Goal: Task Accomplishment & Management: Use online tool/utility

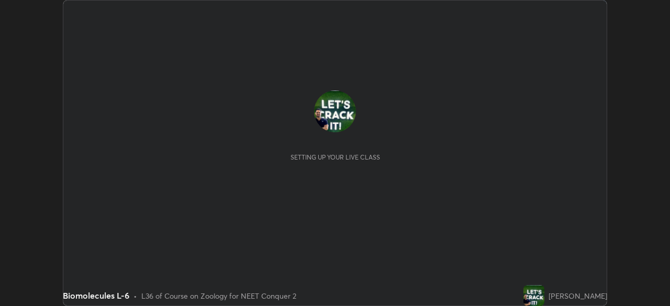
scroll to position [306, 670]
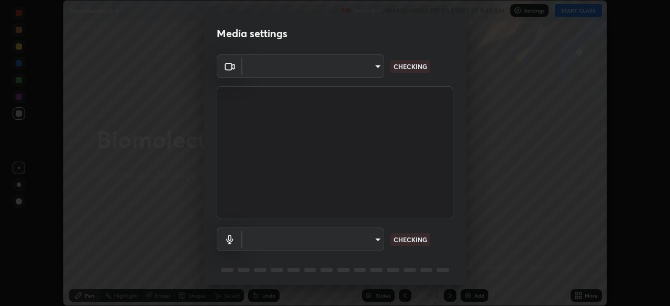
type input "e68af464f7f9ec2662c8dd58f0462b2d9bd4a3adfc91c634b4d9ed550f7d79d6"
type input "4853bebbdd99daa85ec881de7c9270d417bfeaa169075121ed1ad7609d9178ff"
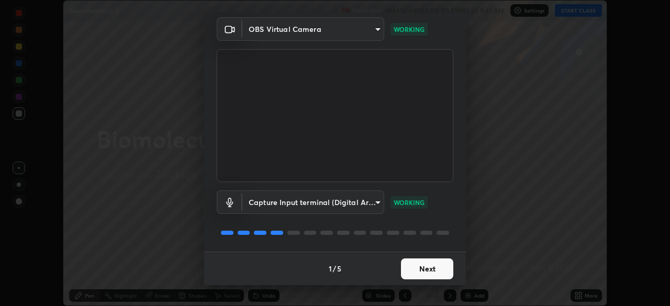
click at [436, 271] on button "Next" at bounding box center [427, 269] width 52 height 21
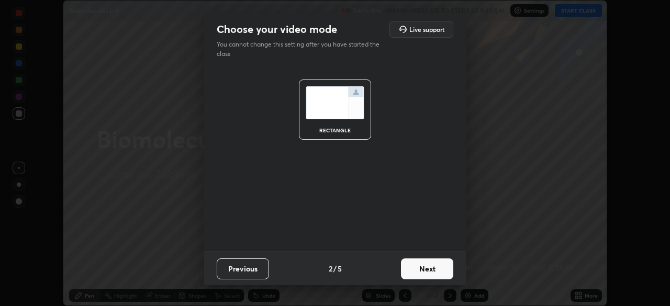
click at [433, 271] on button "Next" at bounding box center [427, 269] width 52 height 21
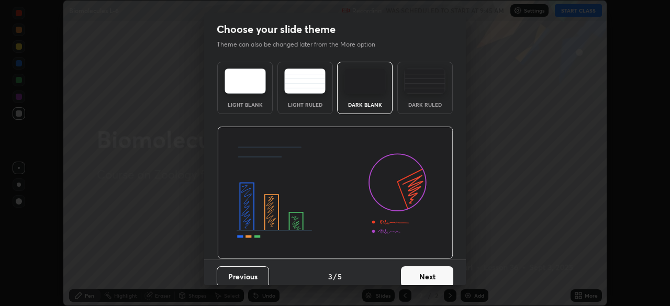
click at [432, 276] on button "Next" at bounding box center [427, 276] width 52 height 21
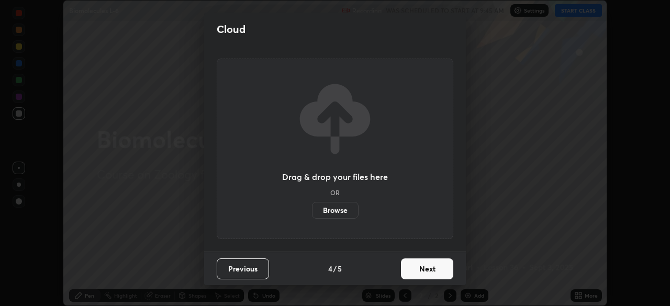
click at [435, 270] on button "Next" at bounding box center [427, 269] width 52 height 21
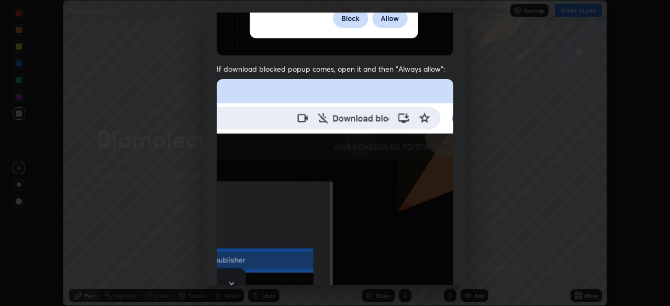
scroll to position [219, 0]
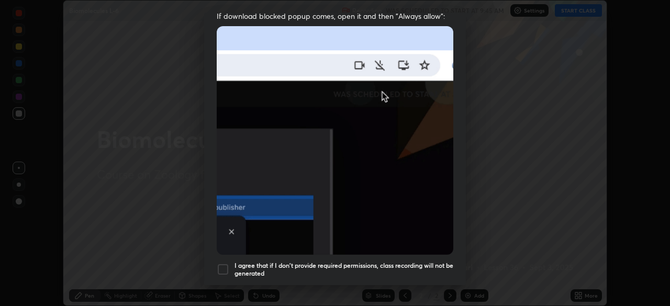
click at [226, 264] on div at bounding box center [223, 269] width 13 height 13
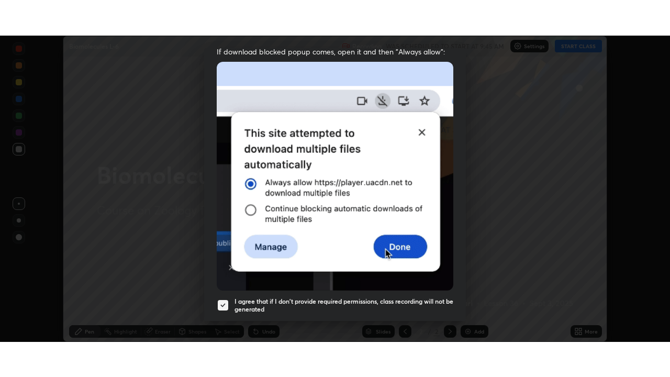
scroll to position [251, 0]
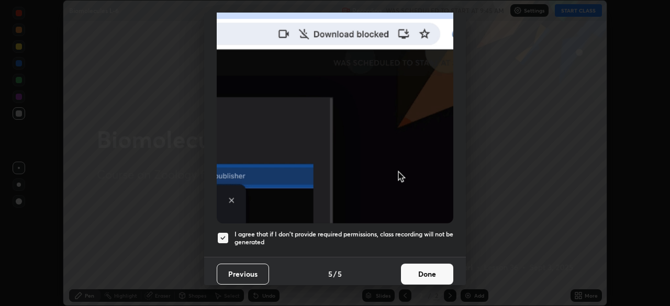
click at [420, 268] on button "Done" at bounding box center [427, 274] width 52 height 21
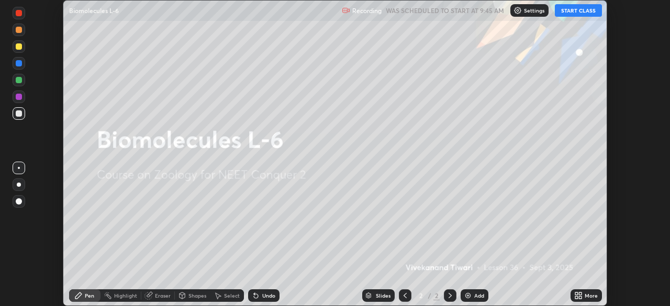
click at [580, 294] on icon at bounding box center [580, 294] width 3 height 3
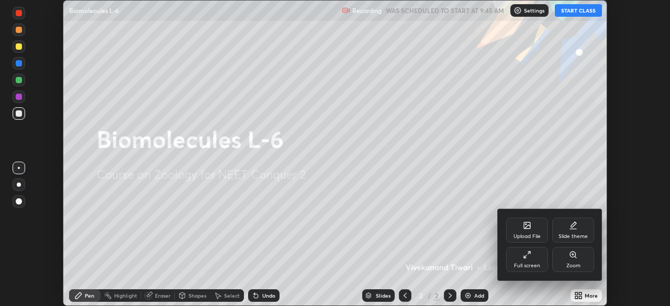
click at [537, 261] on div "Full screen" at bounding box center [527, 259] width 42 height 25
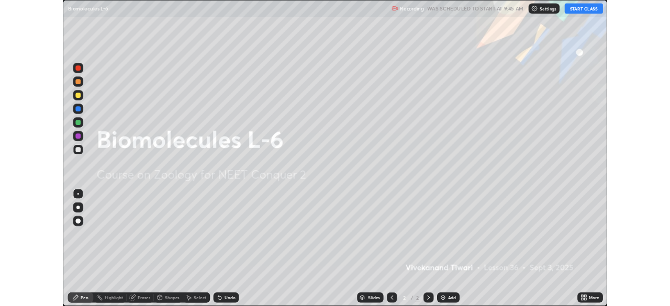
scroll to position [377, 670]
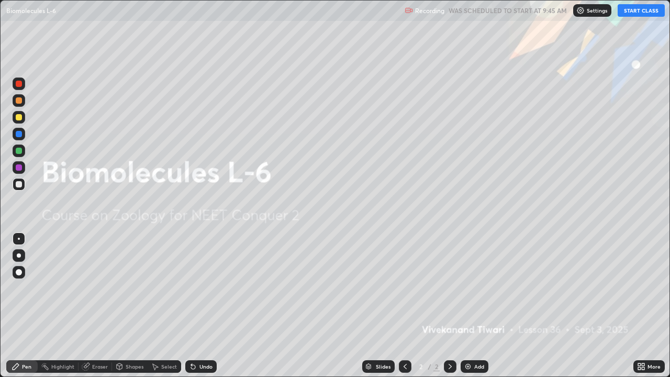
click at [641, 13] on button "START CLASS" at bounding box center [641, 10] width 47 height 13
click at [477, 306] on div "Add" at bounding box center [479, 366] width 10 height 5
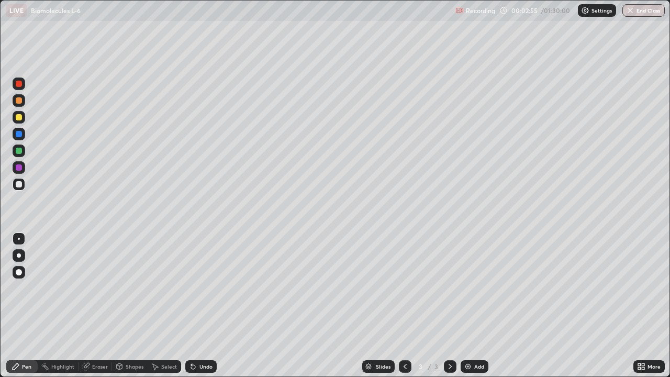
click at [21, 118] on div at bounding box center [19, 117] width 6 height 6
click at [20, 152] on div at bounding box center [19, 151] width 6 height 6
click at [15, 112] on div at bounding box center [19, 117] width 13 height 13
click at [468, 306] on img at bounding box center [468, 366] width 8 height 8
click at [404, 306] on icon at bounding box center [405, 366] width 8 height 8
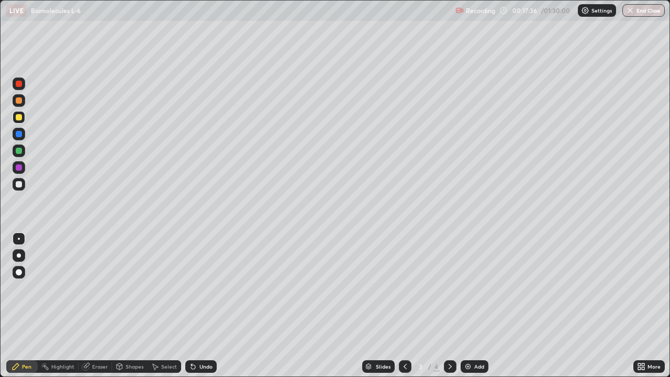
click at [469, 306] on img at bounding box center [468, 366] width 8 height 8
click at [19, 100] on div at bounding box center [19, 100] width 6 height 6
click at [17, 115] on div at bounding box center [19, 117] width 6 height 6
click at [92, 306] on div "Eraser" at bounding box center [96, 366] width 34 height 13
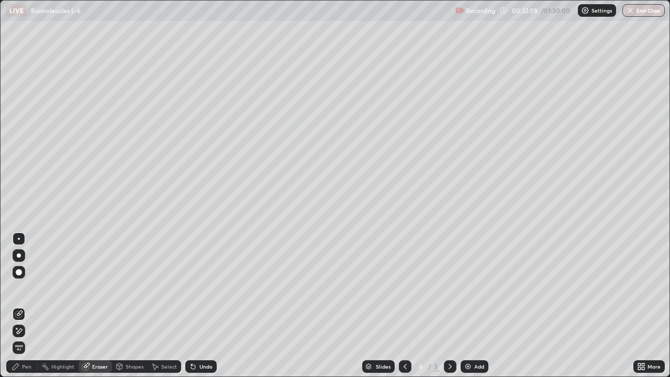
click at [17, 306] on div "Pen" at bounding box center [21, 366] width 31 height 13
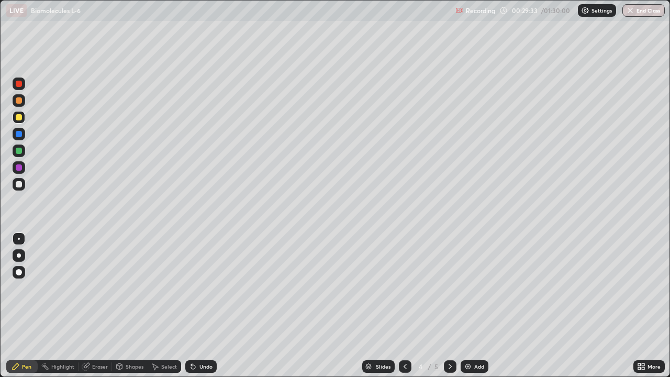
click at [63, 306] on div "Highlight" at bounding box center [62, 366] width 23 height 5
click at [106, 306] on div "Eraser" at bounding box center [96, 366] width 34 height 13
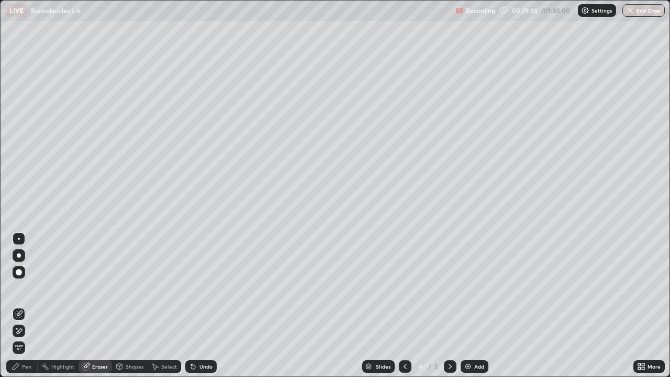
click at [29, 306] on div "Pen" at bounding box center [26, 366] width 9 height 5
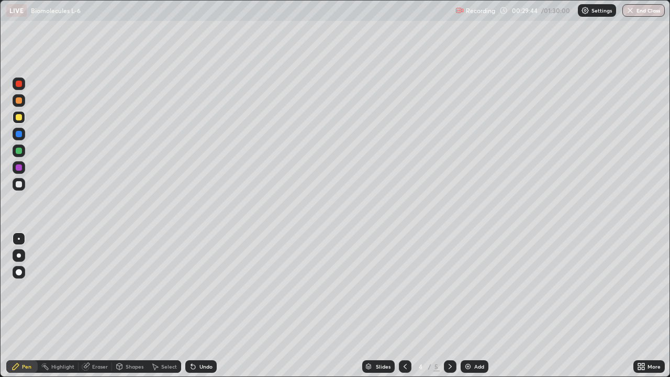
click at [102, 306] on div "Eraser" at bounding box center [100, 366] width 16 height 5
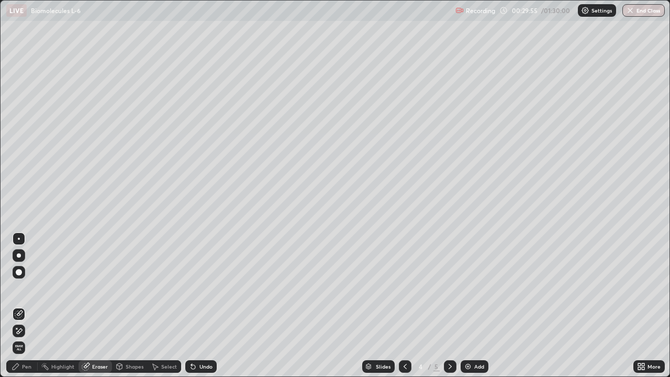
click at [23, 306] on div "Pen" at bounding box center [26, 366] width 9 height 5
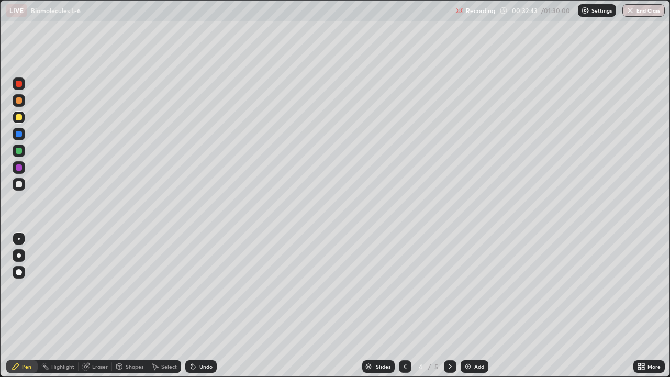
click at [90, 306] on icon at bounding box center [86, 366] width 8 height 8
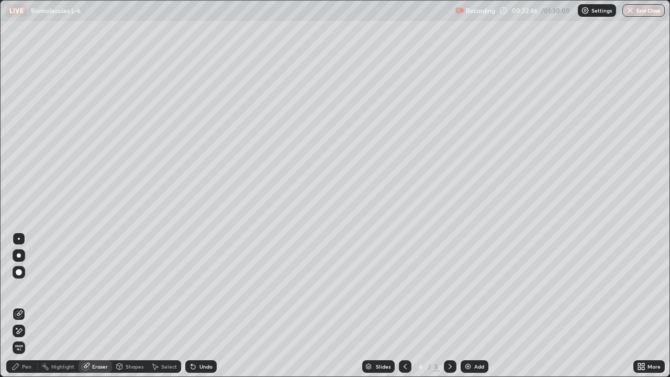
click at [99, 306] on div "Eraser" at bounding box center [100, 366] width 16 height 5
click at [19, 306] on span "Erase all" at bounding box center [19, 347] width 12 height 6
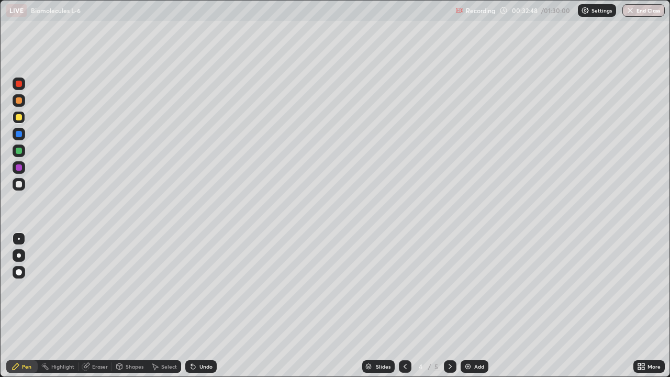
click at [17, 306] on icon at bounding box center [16, 366] width 8 height 8
click at [19, 306] on icon at bounding box center [16, 366] width 8 height 8
click at [99, 306] on div "Eraser" at bounding box center [100, 366] width 16 height 5
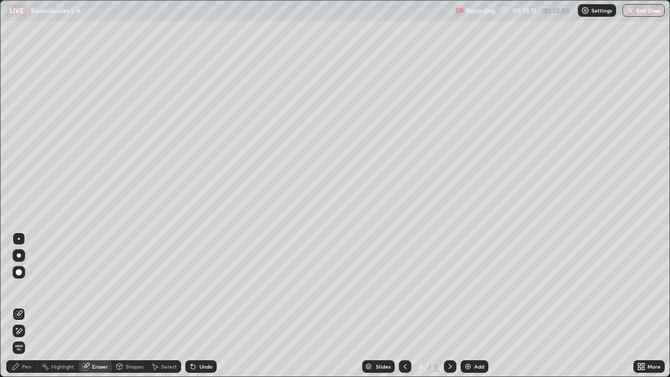
click at [19, 306] on span "Erase all" at bounding box center [19, 347] width 12 height 6
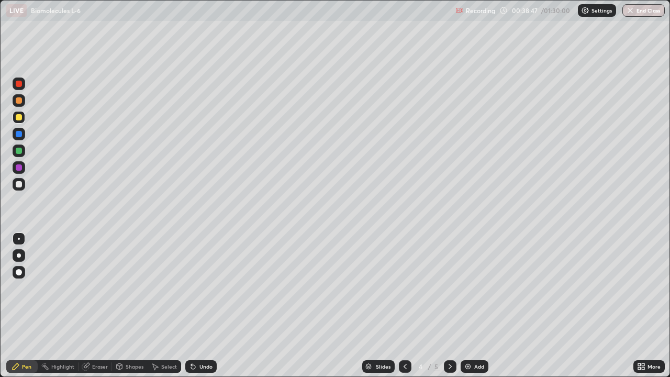
click at [97, 306] on div "Eraser" at bounding box center [96, 366] width 34 height 13
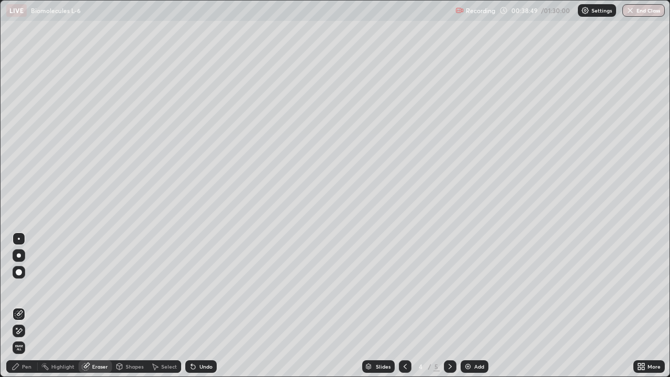
click at [21, 306] on div "Pen" at bounding box center [21, 366] width 31 height 13
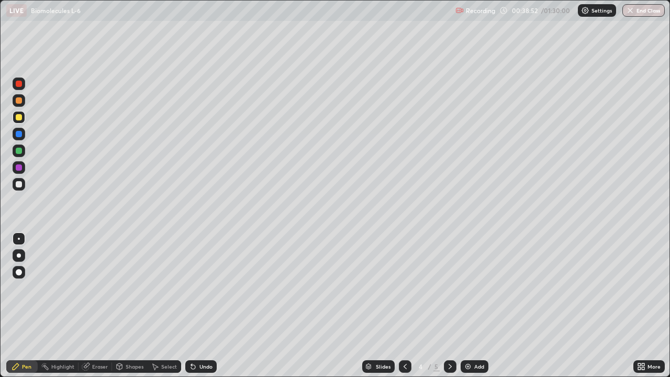
click at [22, 306] on div "Pen" at bounding box center [26, 366] width 9 height 5
click at [24, 188] on div at bounding box center [19, 184] width 13 height 13
click at [472, 306] on div "Add" at bounding box center [475, 366] width 28 height 13
click at [82, 306] on div "Eraser" at bounding box center [96, 366] width 34 height 13
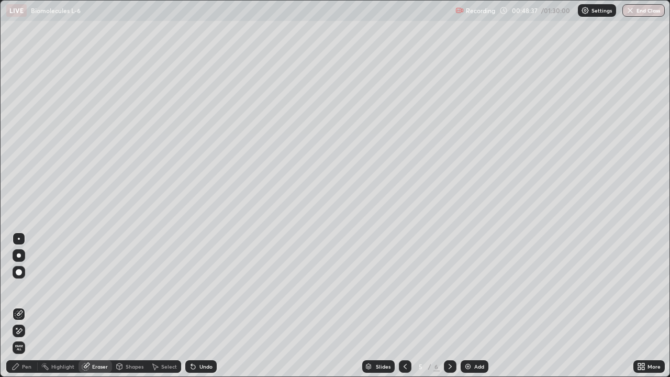
click at [27, 306] on div "Pen" at bounding box center [26, 366] width 9 height 5
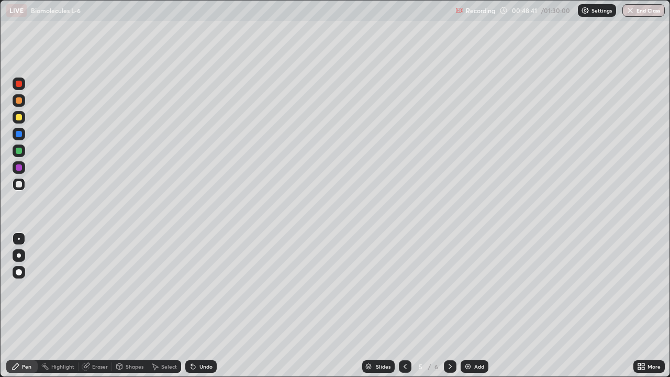
click at [93, 306] on div "Eraser" at bounding box center [96, 366] width 34 height 13
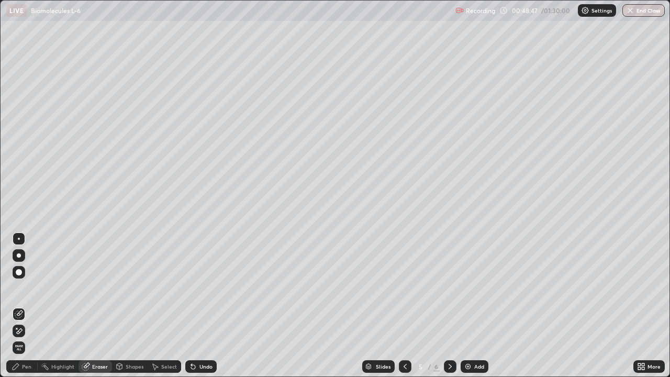
click at [26, 306] on div "Pen" at bounding box center [21, 366] width 31 height 13
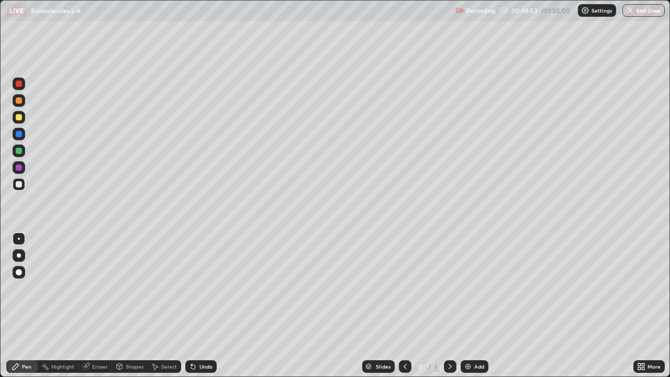
click at [95, 306] on div "Eraser" at bounding box center [100, 366] width 16 height 5
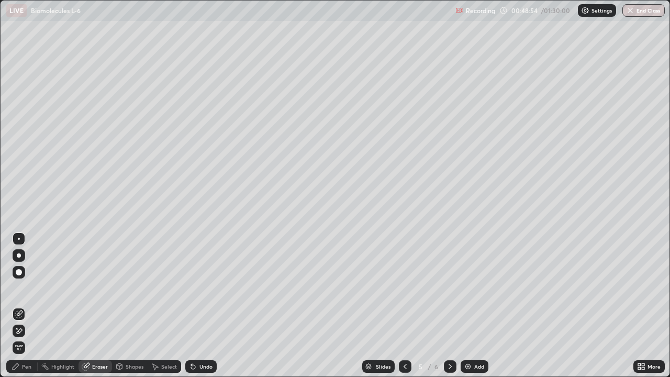
click at [27, 306] on div "Pen" at bounding box center [26, 366] width 9 height 5
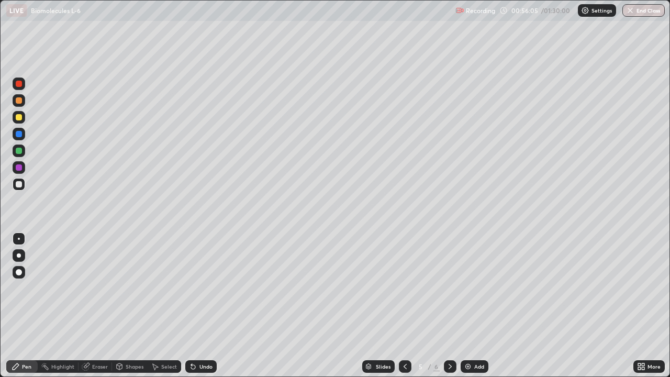
click at [404, 306] on icon at bounding box center [405, 366] width 8 height 8
click at [449, 306] on icon at bounding box center [450, 366] width 8 height 8
click at [451, 306] on div at bounding box center [450, 366] width 13 height 21
click at [473, 306] on div "Add" at bounding box center [475, 366] width 28 height 13
click at [399, 306] on div at bounding box center [405, 366] width 13 height 21
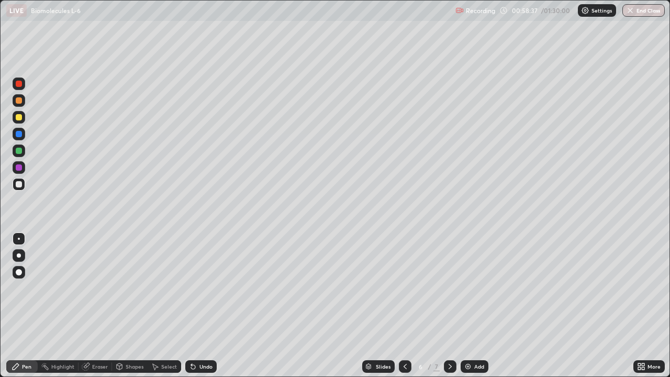
click at [403, 306] on div at bounding box center [405, 366] width 13 height 13
click at [450, 306] on icon at bounding box center [450, 366] width 8 height 8
click at [451, 306] on div at bounding box center [450, 366] width 13 height 13
click at [100, 306] on div "Eraser" at bounding box center [100, 366] width 16 height 5
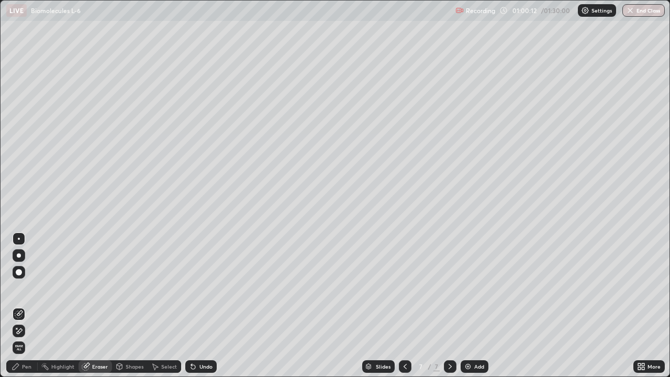
click at [25, 306] on div "Pen" at bounding box center [26, 366] width 9 height 5
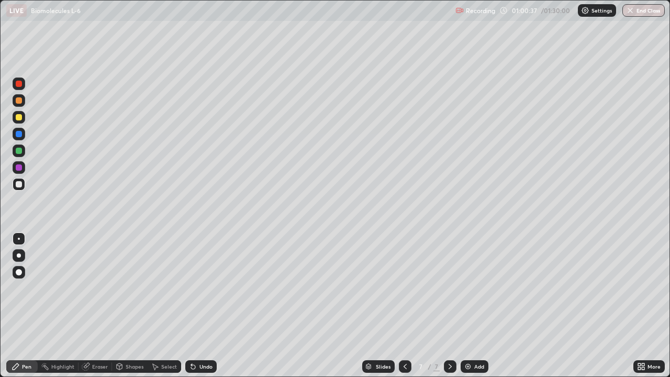
click at [97, 306] on div "Eraser" at bounding box center [100, 366] width 16 height 5
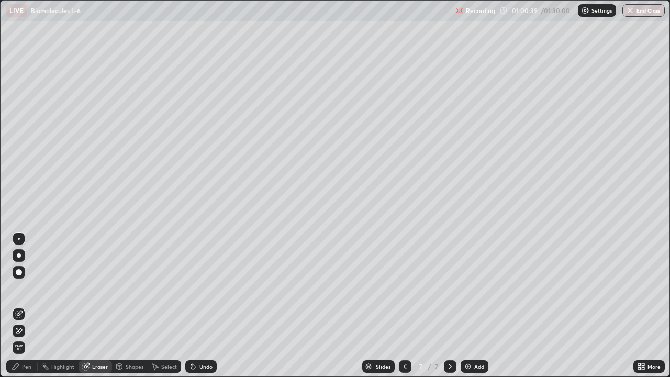
click at [23, 306] on div "Pen" at bounding box center [26, 366] width 9 height 5
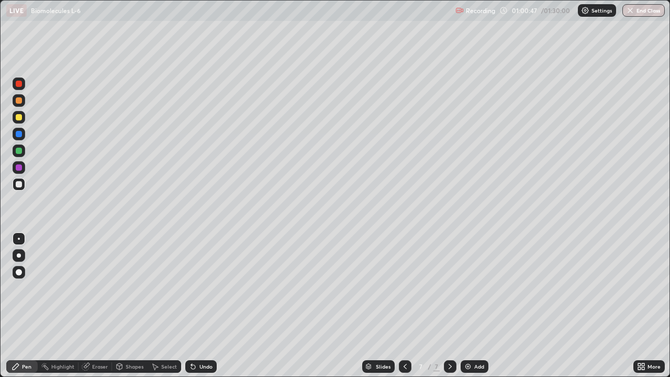
click at [20, 117] on div at bounding box center [19, 117] width 6 height 6
click at [94, 306] on div "Eraser" at bounding box center [96, 366] width 34 height 13
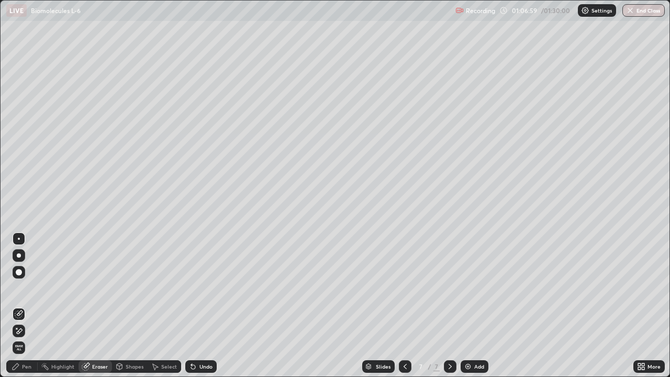
click at [469, 306] on img at bounding box center [468, 366] width 8 height 8
click at [24, 306] on div "Pen" at bounding box center [26, 366] width 9 height 5
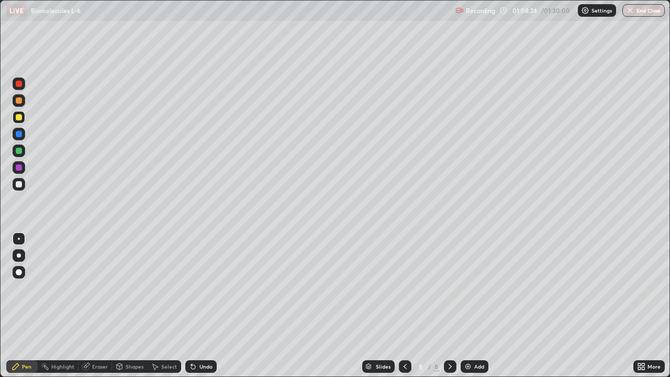
click at [85, 306] on div "Eraser" at bounding box center [96, 366] width 34 height 13
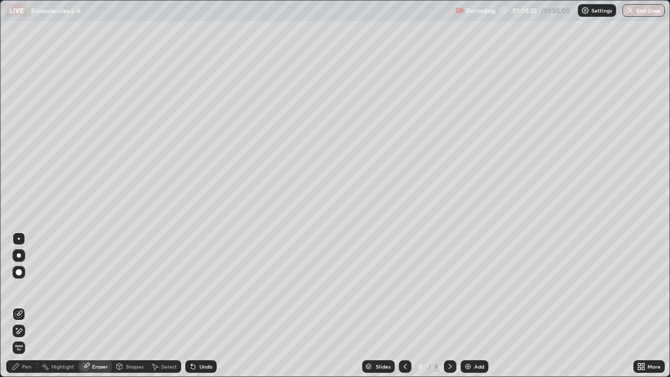
click at [94, 306] on div "Eraser" at bounding box center [100, 366] width 16 height 5
click at [28, 306] on div "Pen" at bounding box center [21, 366] width 31 height 13
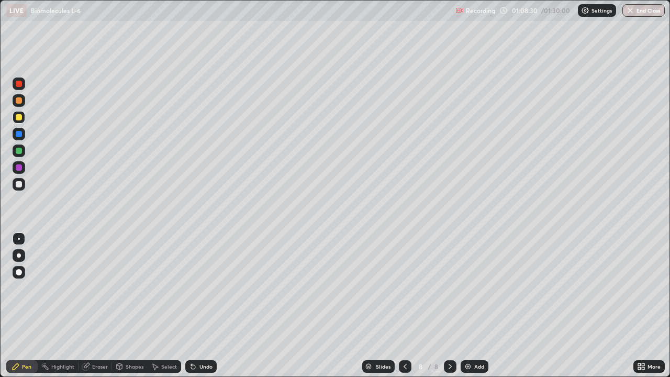
click at [92, 306] on div "Eraser" at bounding box center [100, 366] width 16 height 5
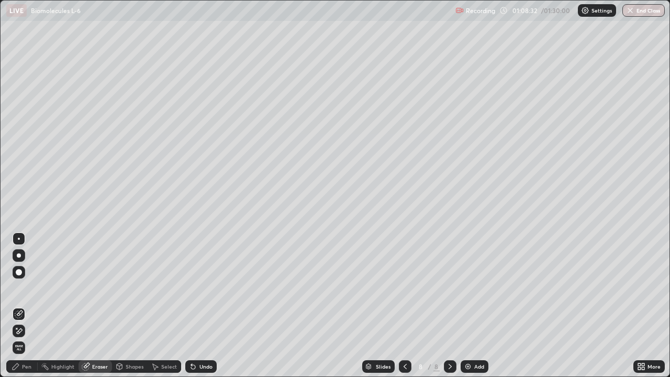
click at [25, 306] on div "Pen" at bounding box center [21, 366] width 31 height 13
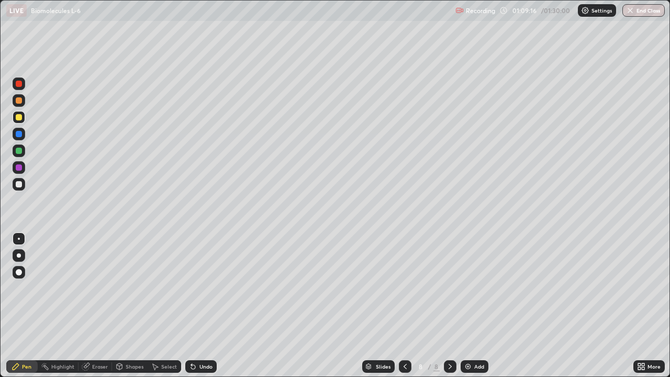
click at [100, 306] on div "Eraser" at bounding box center [100, 366] width 16 height 5
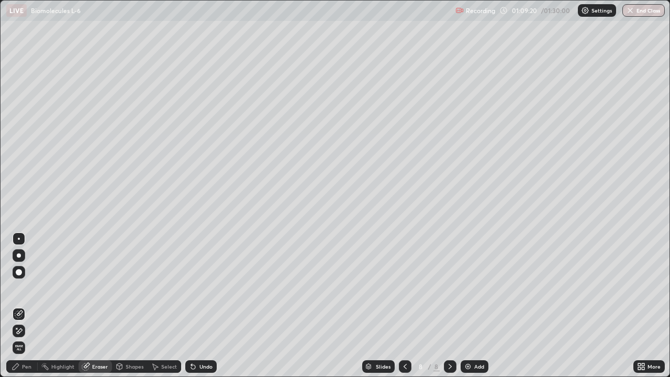
click at [27, 306] on div "Pen" at bounding box center [26, 366] width 9 height 5
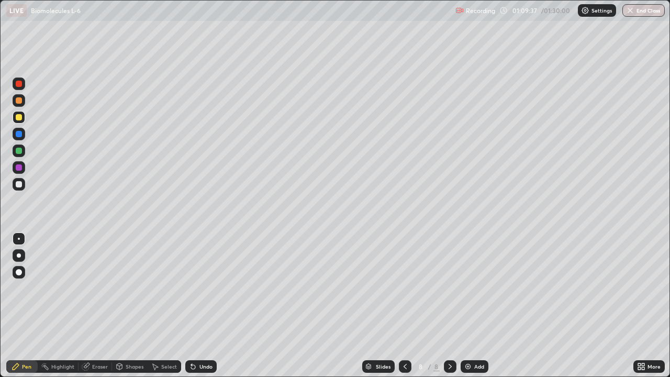
click at [99, 306] on div "Eraser" at bounding box center [100, 366] width 16 height 5
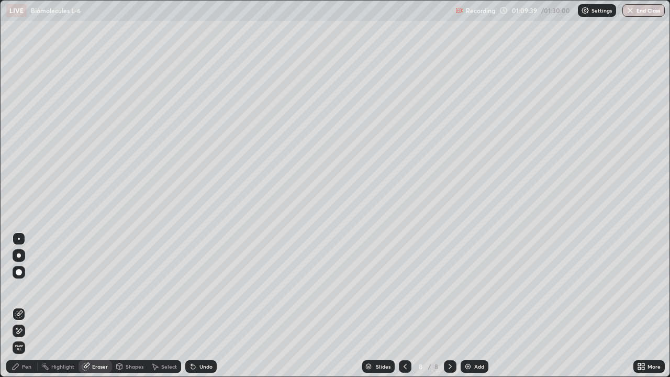
click at [29, 306] on div "Pen" at bounding box center [26, 366] width 9 height 5
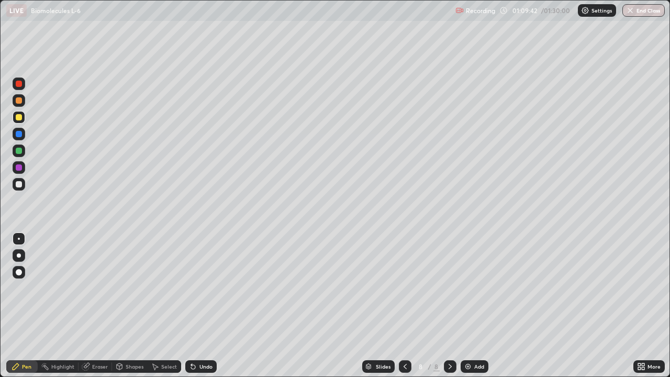
click at [94, 306] on div "Eraser" at bounding box center [96, 366] width 34 height 13
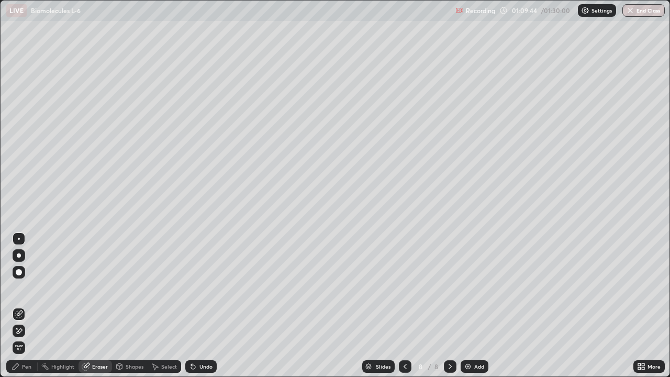
click at [24, 306] on div "Pen" at bounding box center [26, 366] width 9 height 5
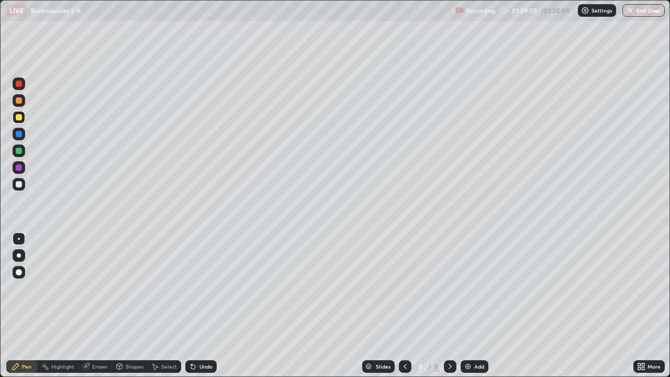
click at [31, 58] on div "Erase all" at bounding box center [18, 188] width 25 height 335
click at [31, 51] on div "Erase all" at bounding box center [18, 188] width 25 height 335
click at [30, 54] on div "Erase all" at bounding box center [18, 188] width 25 height 335
click at [31, 52] on div "Erase all" at bounding box center [18, 188] width 25 height 335
click at [95, 306] on div "Eraser" at bounding box center [100, 366] width 16 height 5
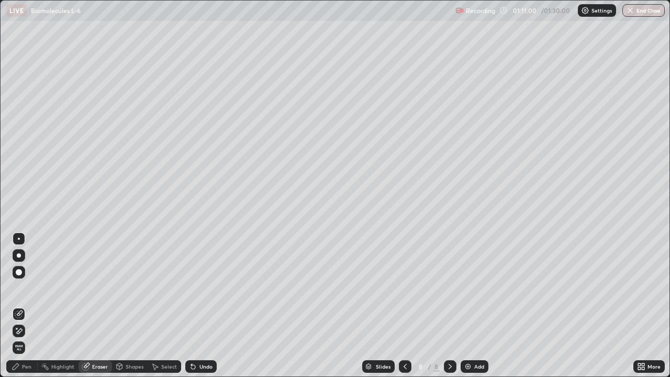
click at [28, 306] on div "Pen" at bounding box center [26, 366] width 9 height 5
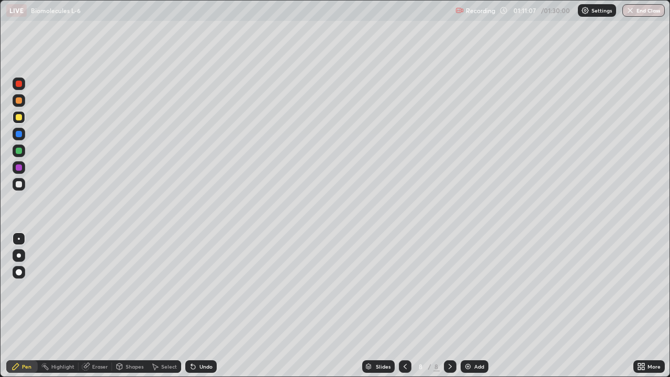
click at [92, 306] on div "Eraser" at bounding box center [100, 366] width 16 height 5
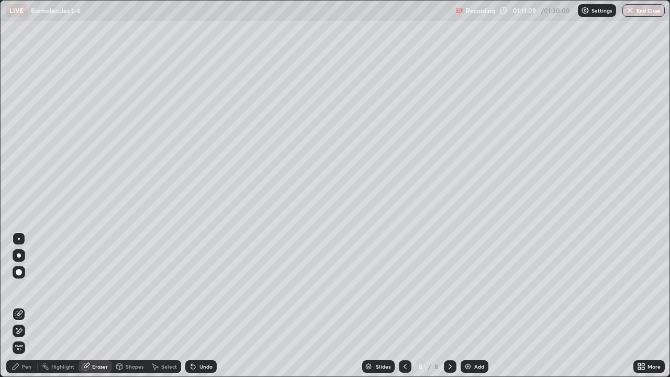
click at [18, 306] on icon at bounding box center [16, 366] width 8 height 8
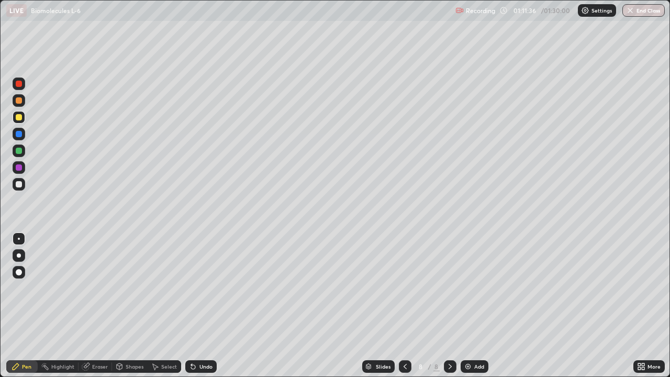
click at [85, 306] on icon at bounding box center [86, 366] width 8 height 8
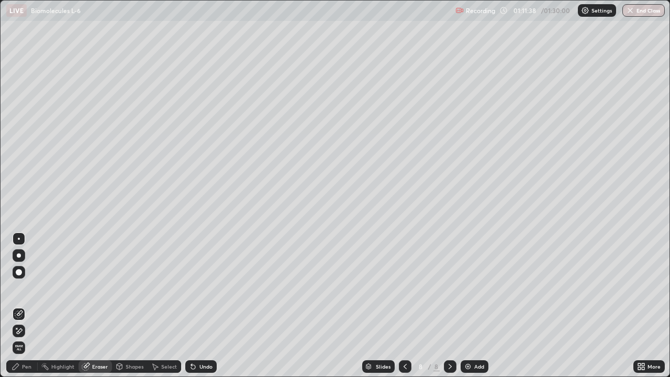
click at [20, 306] on icon at bounding box center [16, 366] width 8 height 8
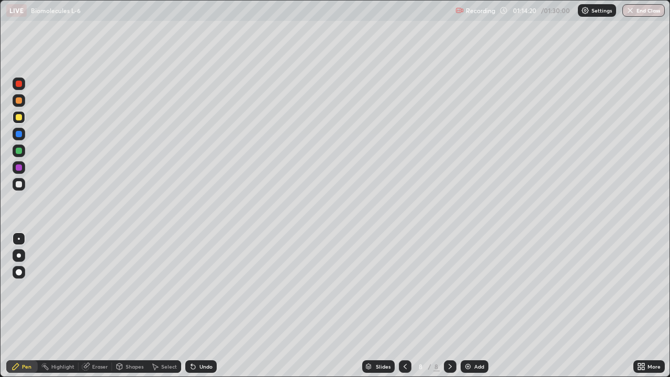
click at [94, 306] on div "Eraser" at bounding box center [96, 366] width 34 height 13
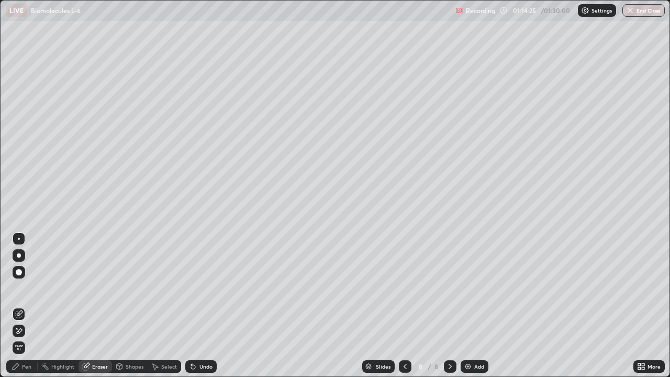
click at [16, 306] on div "Pen" at bounding box center [21, 366] width 31 height 13
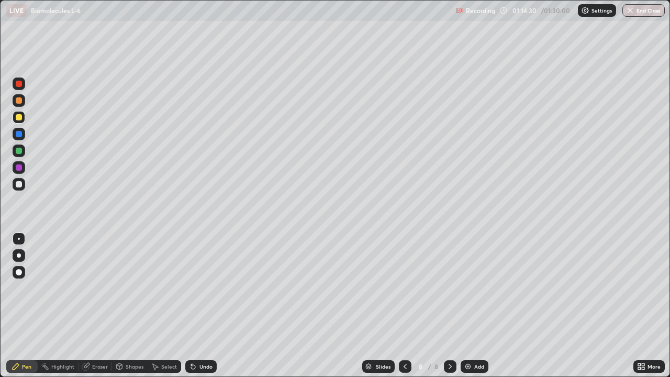
click at [88, 306] on icon at bounding box center [87, 365] width 6 height 5
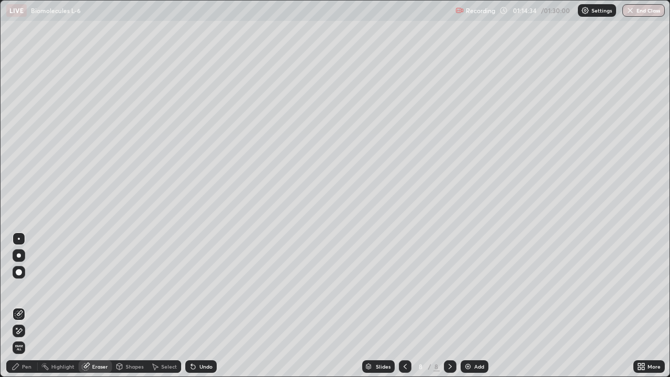
click at [25, 306] on div "Pen" at bounding box center [21, 366] width 31 height 13
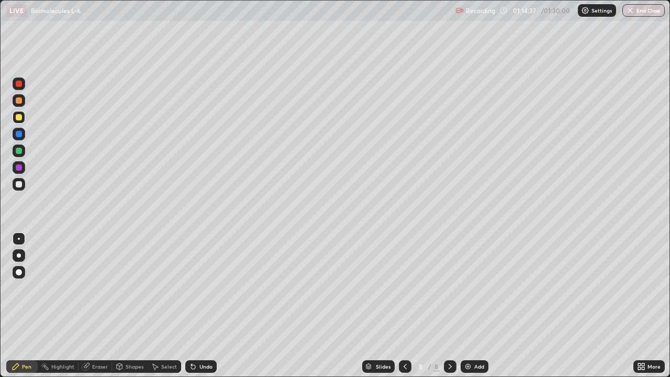
click at [19, 306] on div "Pen" at bounding box center [21, 366] width 31 height 13
click at [86, 306] on icon at bounding box center [85, 366] width 7 height 7
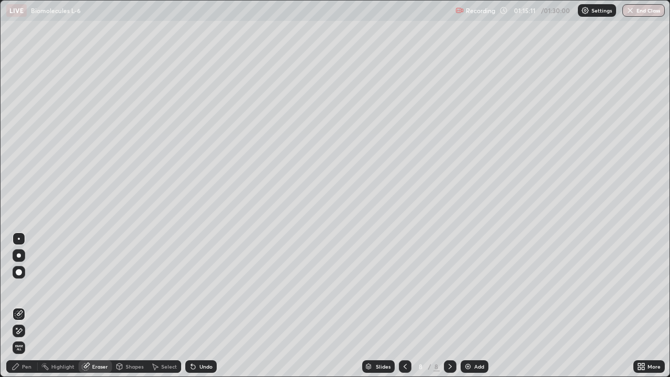
click at [28, 306] on div "Pen" at bounding box center [21, 366] width 31 height 13
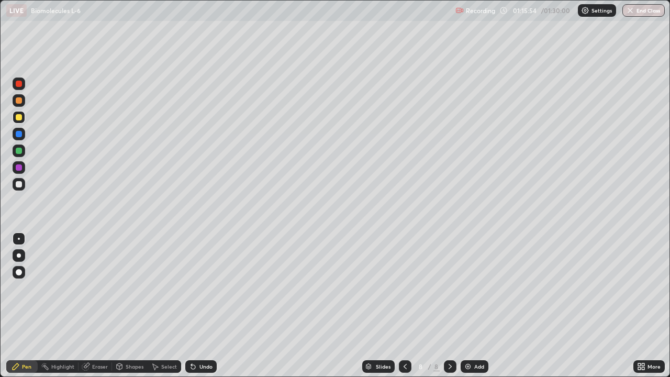
click at [96, 306] on div "Eraser" at bounding box center [96, 366] width 34 height 13
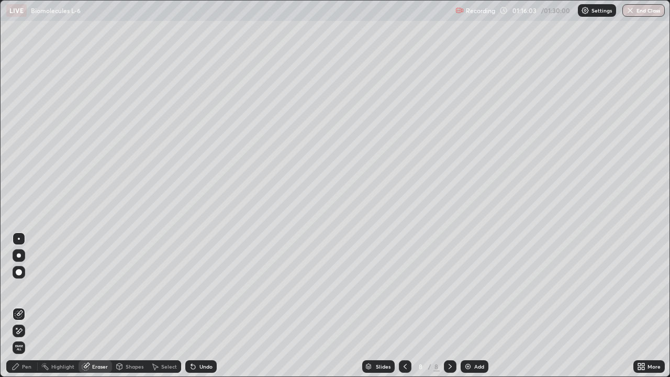
click at [194, 306] on icon at bounding box center [193, 366] width 8 height 8
click at [202, 306] on div "Undo" at bounding box center [205, 366] width 13 height 5
click at [196, 306] on div "Undo" at bounding box center [200, 366] width 31 height 13
click at [196, 306] on icon at bounding box center [193, 366] width 8 height 8
click at [199, 306] on div "Undo" at bounding box center [205, 366] width 13 height 5
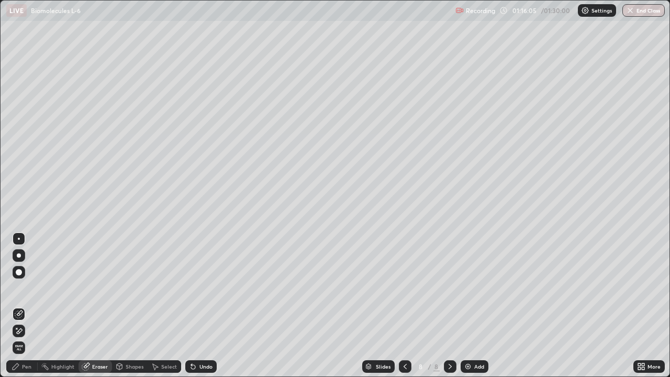
click at [200, 306] on div "Undo" at bounding box center [200, 366] width 31 height 13
click at [203, 306] on div "Undo" at bounding box center [205, 366] width 13 height 5
click at [202, 306] on div "Undo" at bounding box center [205, 366] width 13 height 5
click at [201, 306] on div "Undo" at bounding box center [205, 366] width 13 height 5
click at [196, 306] on div "Undo" at bounding box center [200, 366] width 31 height 13
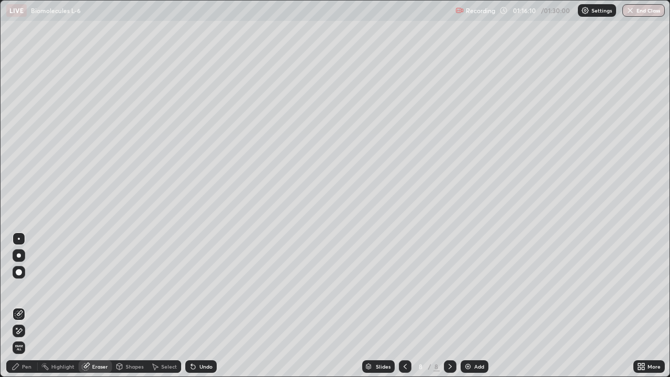
click at [25, 306] on div "Pen" at bounding box center [26, 366] width 9 height 5
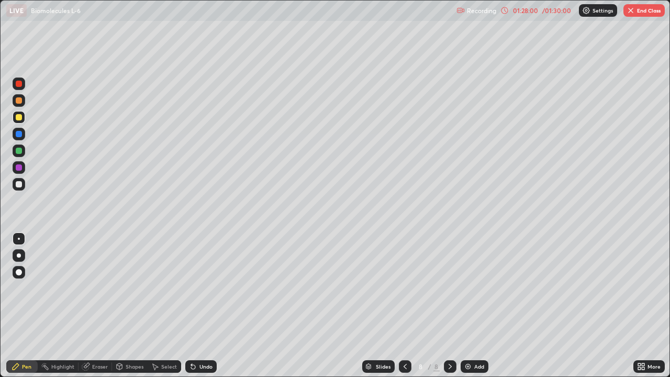
click at [632, 14] on img "button" at bounding box center [631, 10] width 8 height 8
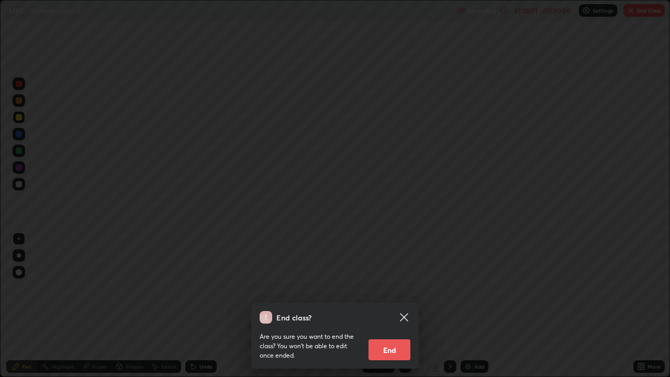
click at [390, 306] on button "End" at bounding box center [390, 349] width 42 height 21
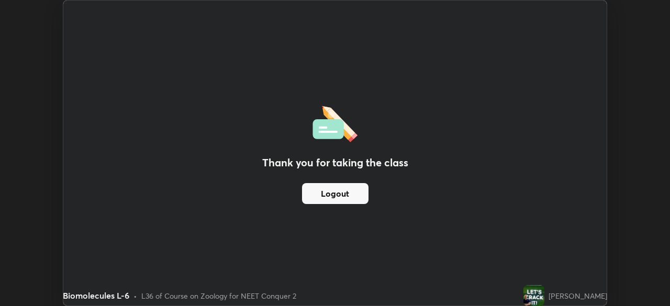
scroll to position [52046, 51683]
